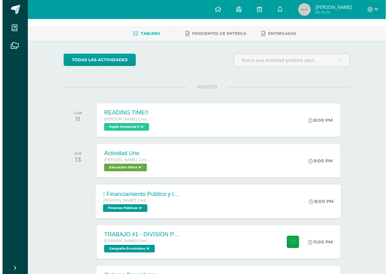
scroll to position [63, 0]
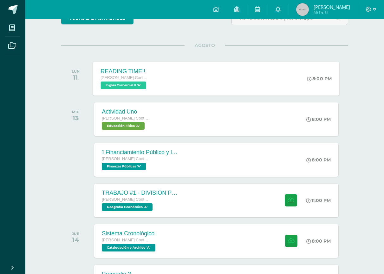
click at [211, 64] on div "READING TIME!! Quinto Perito Contador con Orientación en Computación Inglés Com…" at bounding box center [216, 78] width 246 height 34
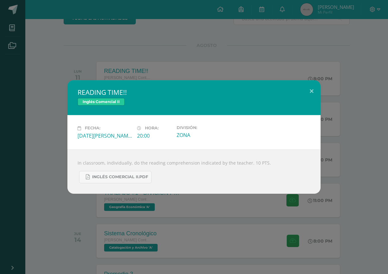
click at [67, 208] on div "READING TIME!! Inglés Comercial II Fecha: Lunes 11 de Agosto Hora: 20:00 Divisi…" at bounding box center [194, 137] width 388 height 274
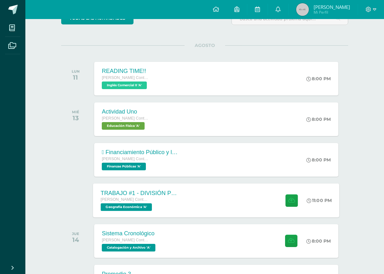
click at [145, 195] on div "TRABAJO #1 - DIVISIÓN POLÍTICA DEL MUNDO" at bounding box center [139, 192] width 77 height 7
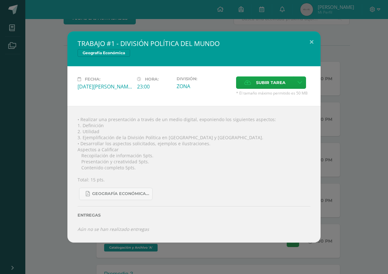
click at [57, 195] on div "TRABAJO #1 - DIVISIÓN POLÍTICA DEL MUNDO Geografía Económica Fecha: [DATE][PERS…" at bounding box center [194, 136] width 383 height 211
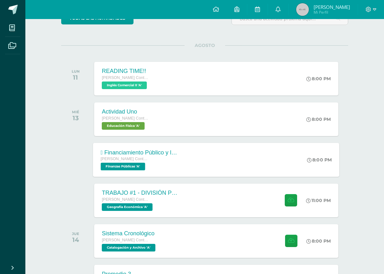
click at [153, 172] on div " Financiamiento Público y la Política Económica.  Tesorería Nacional. Quinto …" at bounding box center [139, 160] width 92 height 34
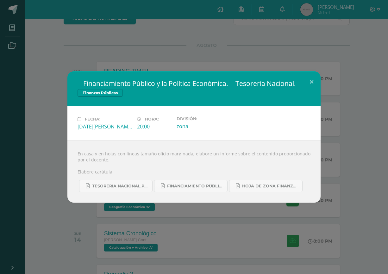
click at [50, 218] on div " Financiamiento Público y la Política Económica.  Tesorería Nacional. Finanza…" at bounding box center [194, 137] width 388 height 274
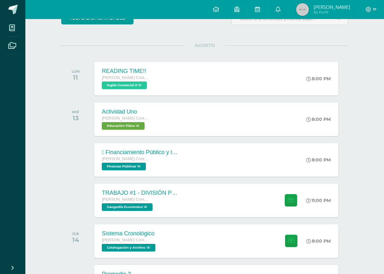
click at [123, 211] on div "TRABAJO #1 - DIVISIÓN POLÍTICA DEL MUNDO Quinto Perito Contador con Orientación…" at bounding box center [139, 200] width 91 height 34
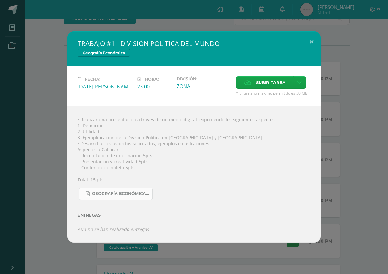
click at [136, 191] on span "GEOGRAFÍA ECONÓMICA.pdf" at bounding box center [120, 193] width 57 height 5
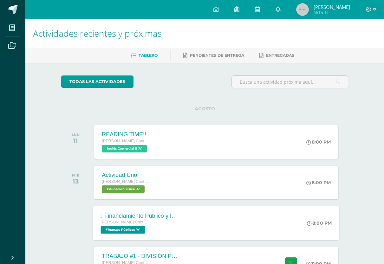
click at [162, 227] on div "[PERSON_NAME] Contador con Orientación en Computación Finanzas Públicas 'A'" at bounding box center [139, 226] width 77 height 15
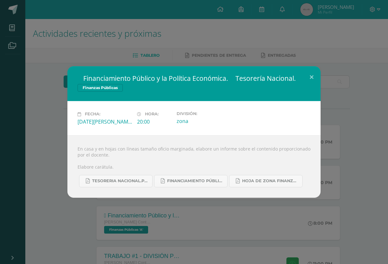
drag, startPoint x: 58, startPoint y: 159, endPoint x: 61, endPoint y: 169, distance: 9.9
click at [58, 160] on div " Financiamiento Público y la Política Económica.  Tesorería Nacional. Finanza…" at bounding box center [194, 131] width 383 height 131
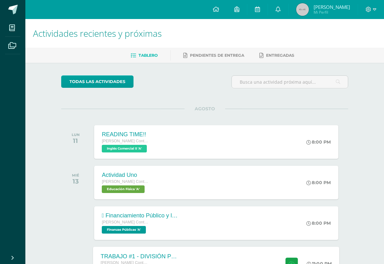
click at [148, 253] on div "TRABAJO #1 - DIVISIÓN POLÍTICA DEL MUNDO" at bounding box center [139, 256] width 77 height 7
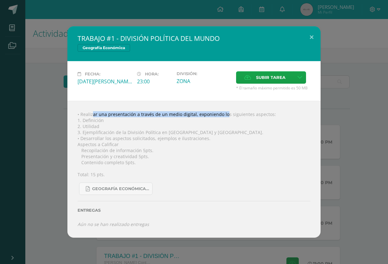
drag, startPoint x: 84, startPoint y: 116, endPoint x: 209, endPoint y: 116, distance: 125.5
click at [214, 111] on div "• Realizar una presentación a través de un medio digital, exponiendo los siguie…" at bounding box center [193, 169] width 253 height 137
click at [55, 159] on div "TRABAJO #1 - DIVISIÓN POLÍTICA DEL MUNDO Geografía Económica Fecha: [DATE][PERS…" at bounding box center [194, 131] width 383 height 211
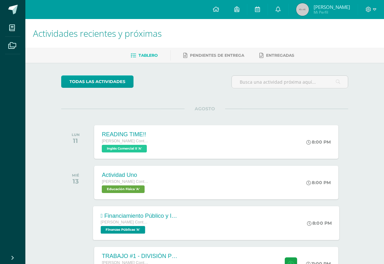
click at [144, 213] on div " Financiamiento Público y la Política Económica.  Tesorería Nacional." at bounding box center [139, 215] width 77 height 7
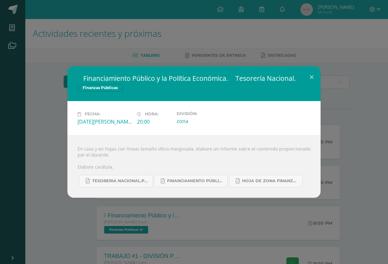
click at [108, 152] on div "En casa y en hojas con líneas tamaño oficio marginada, elabore un informe sobre…" at bounding box center [193, 166] width 253 height 62
click at [60, 163] on div " Financiamiento Público y la Política Económica.  Tesorería Nacional. Finanza…" at bounding box center [194, 131] width 383 height 131
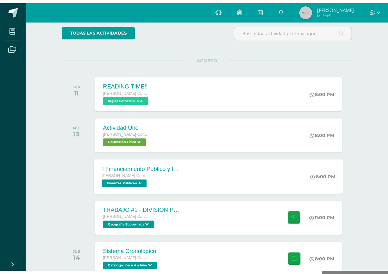
scroll to position [63, 0]
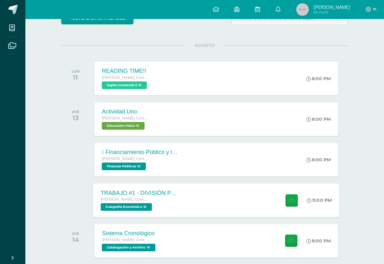
click at [115, 208] on span "Geografía Económica 'A'" at bounding box center [126, 207] width 51 height 8
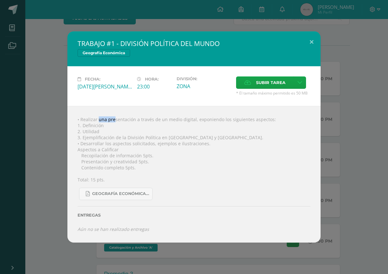
drag, startPoint x: 91, startPoint y: 114, endPoint x: 116, endPoint y: 114, distance: 24.7
click at [112, 114] on div "• Realizar una presentación a través de un medio digital, exponiendo los siguie…" at bounding box center [193, 174] width 253 height 137
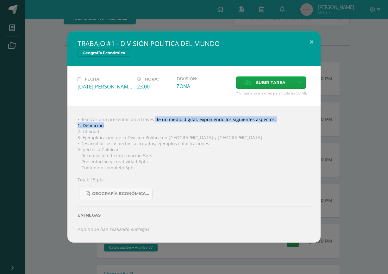
drag, startPoint x: 160, startPoint y: 115, endPoint x: 259, endPoint y: 124, distance: 99.5
click at [259, 124] on div "• Realizar una presentación a través de un medio digital, exponiendo los siguie…" at bounding box center [193, 174] width 253 height 137
click at [87, 132] on div "• Realizar una presentación a través de un medio digital, exponiendo los siguie…" at bounding box center [193, 174] width 253 height 137
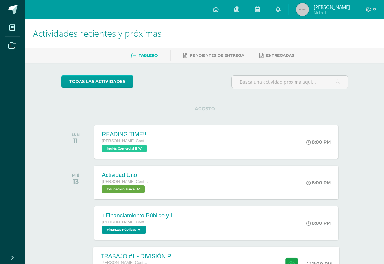
click at [209, 254] on div "TRABAJO #1 - DIVISIÓN POLÍTICA DEL MUNDO Quinto Perito Contador con Orientación…" at bounding box center [216, 263] width 246 height 34
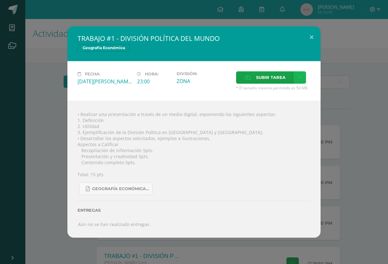
click at [295, 76] on link at bounding box center [300, 77] width 12 height 12
click at [264, 93] on span "Subir enlace" at bounding box center [273, 91] width 27 height 6
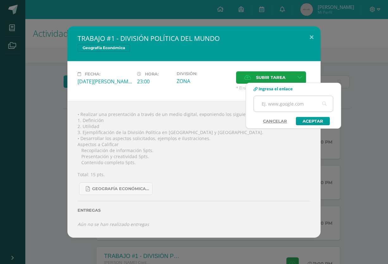
click at [282, 105] on input "text" at bounding box center [293, 104] width 79 height 16
paste input "https://mega.nz/file/En9zkQpT#B8ydH6LfU6k0M1Byc2OgL1IAJtClpRH71Ai6naA8_YE"
type input "https://mega.nz/file/En9zkQpT#B8ydH6LfU6k0M1Byc2OgL1IAJtClpRH71Ai6naA8_YE"
click at [313, 121] on link "Aceptar" at bounding box center [313, 121] width 34 height 8
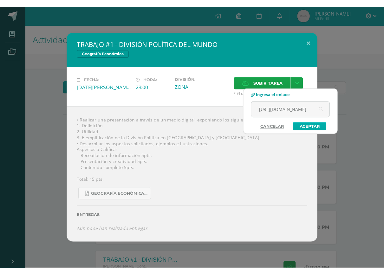
scroll to position [0, 0]
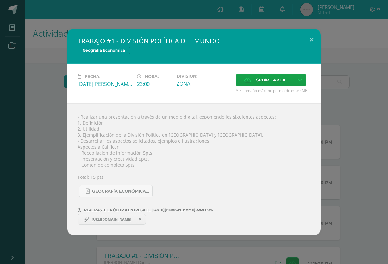
click at [358, 122] on div "TRABAJO #1 - DIVISIÓN POLÍTICA DEL MUNDO Geografía Económica Fecha: [DATE][PERS…" at bounding box center [194, 132] width 383 height 206
